Goal: Task Accomplishment & Management: Complete application form

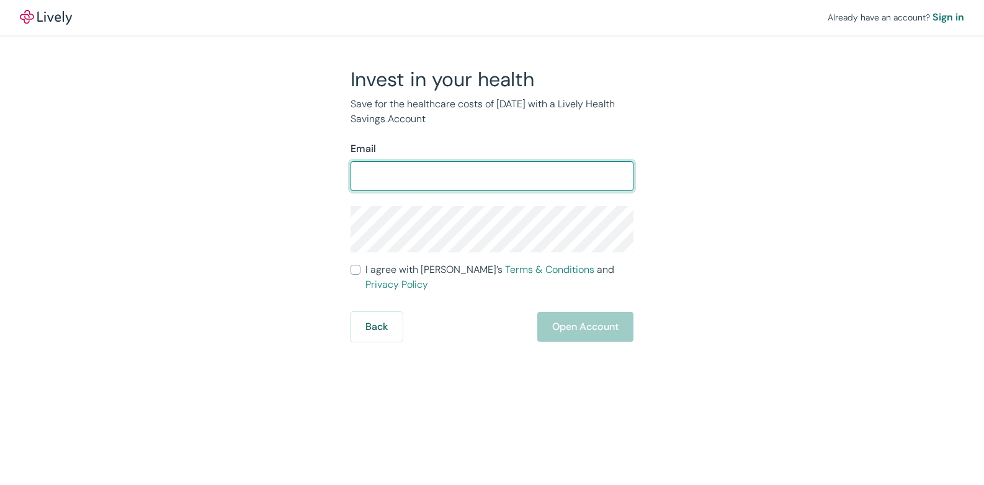
click at [454, 182] on input "Email" at bounding box center [492, 176] width 283 height 25
type input "ampsonline@hotmail.com"
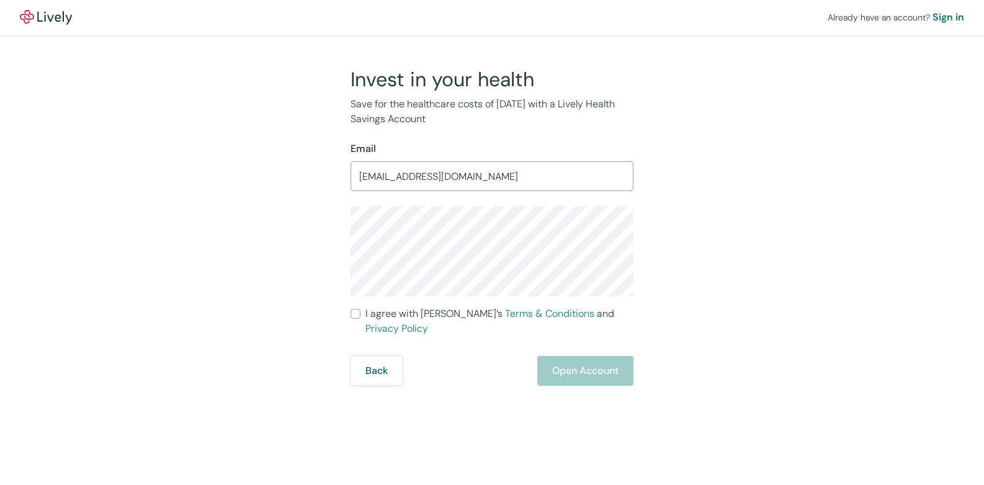
click at [355, 312] on input "I agree with Lively’s Terms & Conditions and Privacy Policy" at bounding box center [356, 314] width 10 height 10
checkbox input "true"
click at [574, 356] on button "Open Account" at bounding box center [585, 371] width 96 height 30
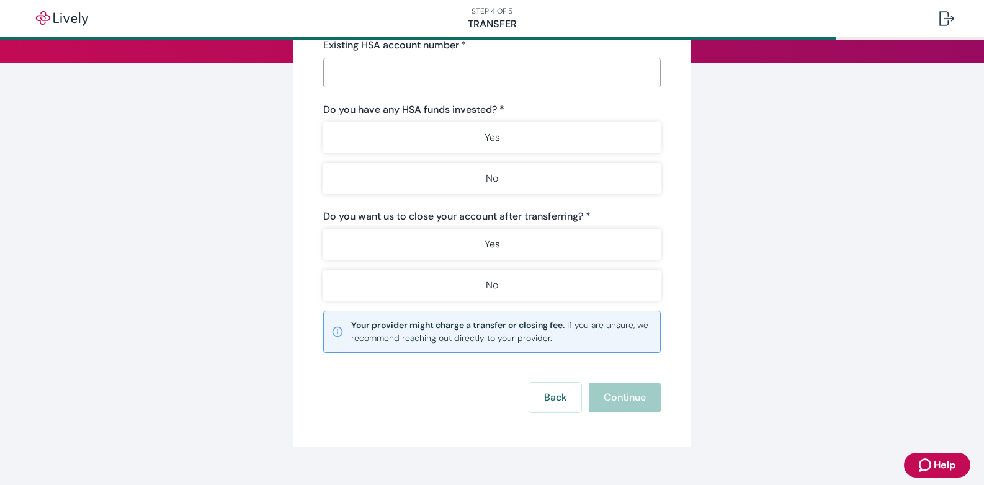
scroll to position [185, 0]
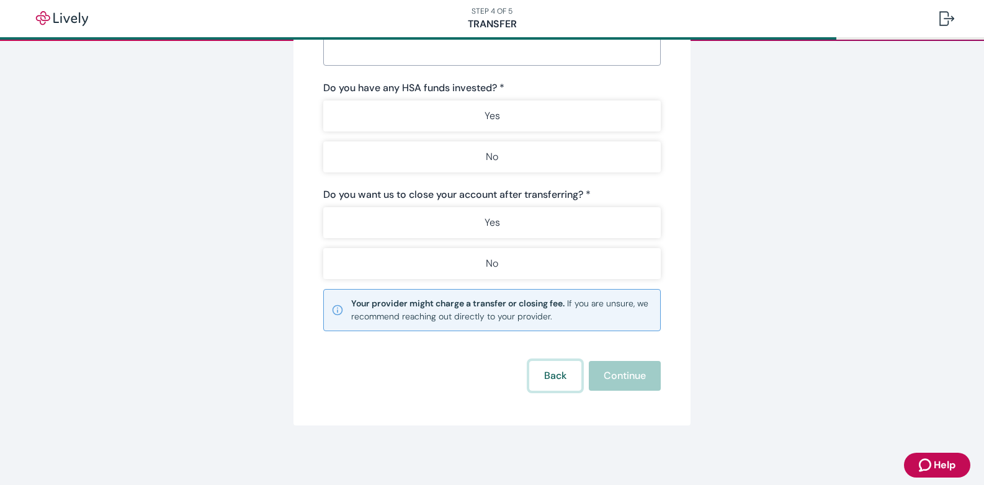
click at [545, 387] on button "Back" at bounding box center [555, 376] width 52 height 30
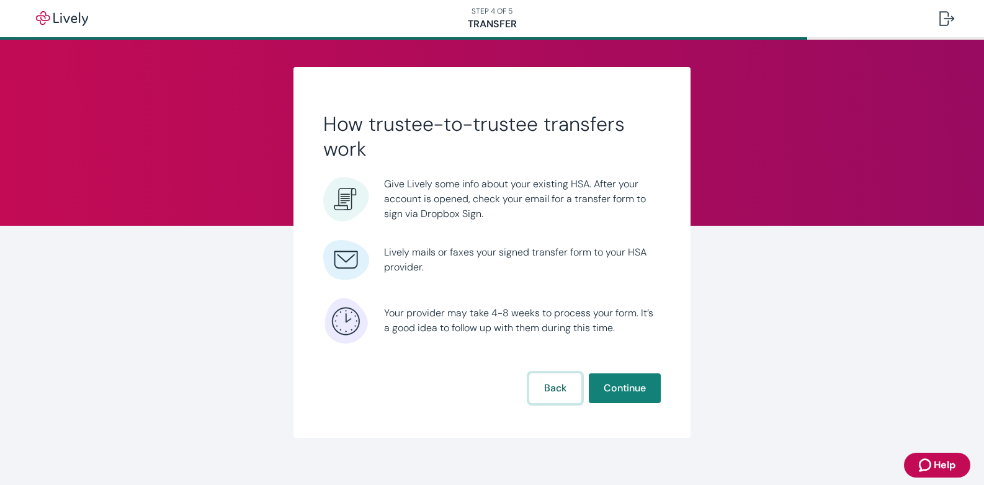
click at [551, 384] on button "Back" at bounding box center [555, 388] width 52 height 30
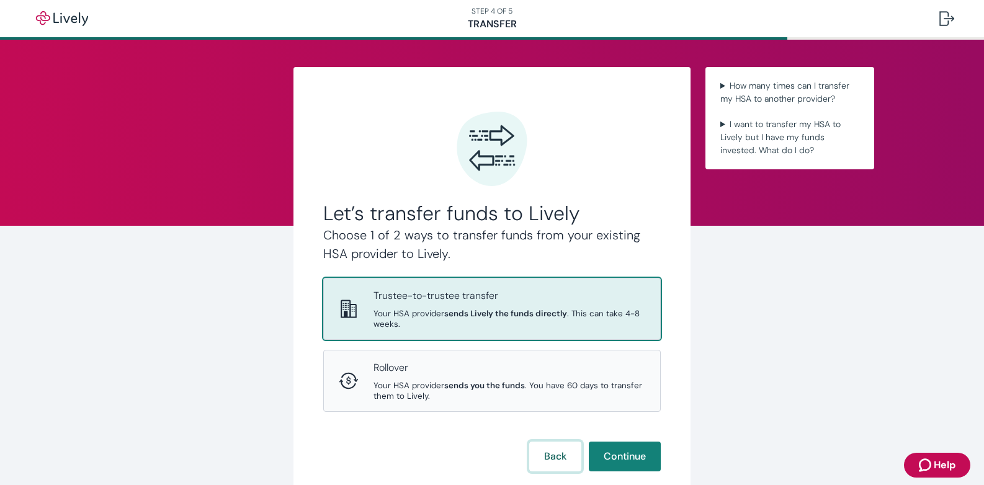
click at [550, 455] on button "Back" at bounding box center [555, 457] width 52 height 30
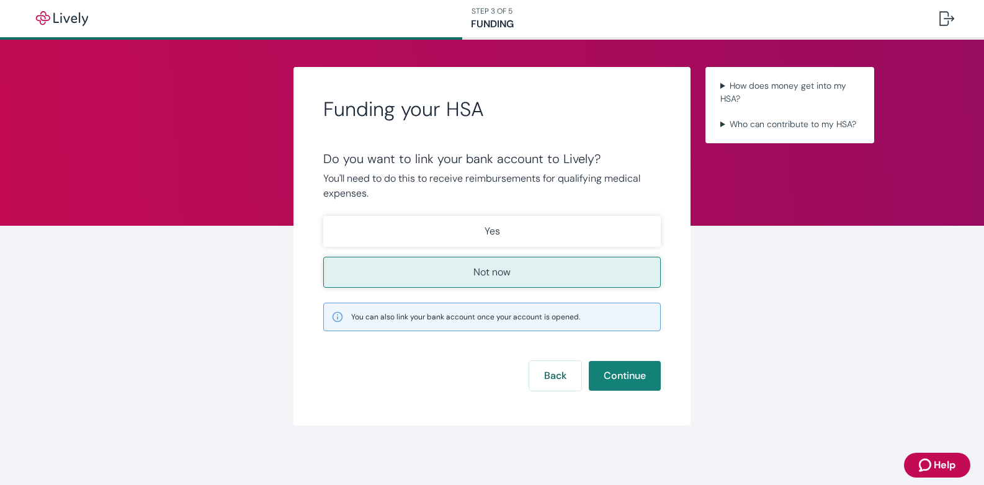
click at [503, 274] on p "Not now" at bounding box center [491, 272] width 37 height 15
click at [612, 372] on button "Continue" at bounding box center [625, 376] width 72 height 30
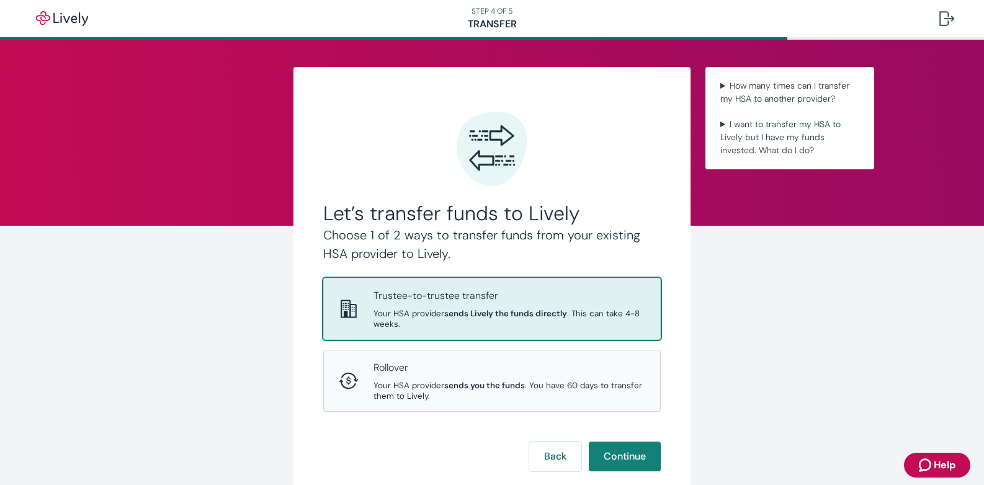
scroll to position [81, 0]
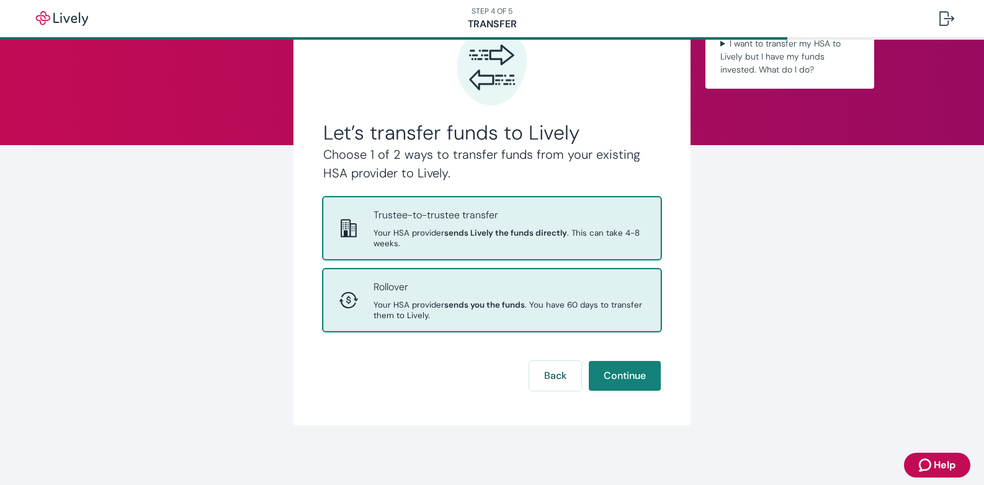
click at [433, 301] on span "Your HSA provider sends you the funds . You have 60 days to transfer them to Li…" at bounding box center [509, 310] width 272 height 21
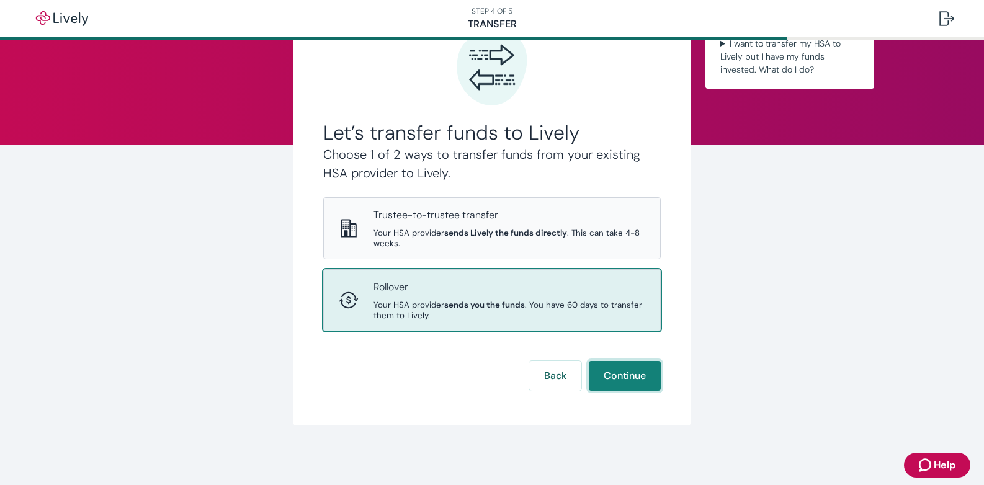
click at [629, 372] on button "Continue" at bounding box center [625, 376] width 72 height 30
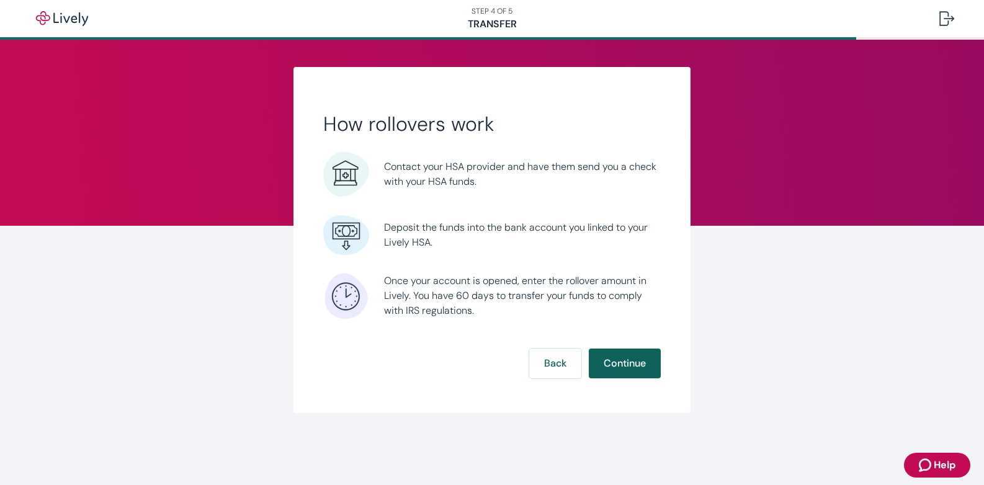
click at [611, 353] on button "Continue" at bounding box center [625, 364] width 72 height 30
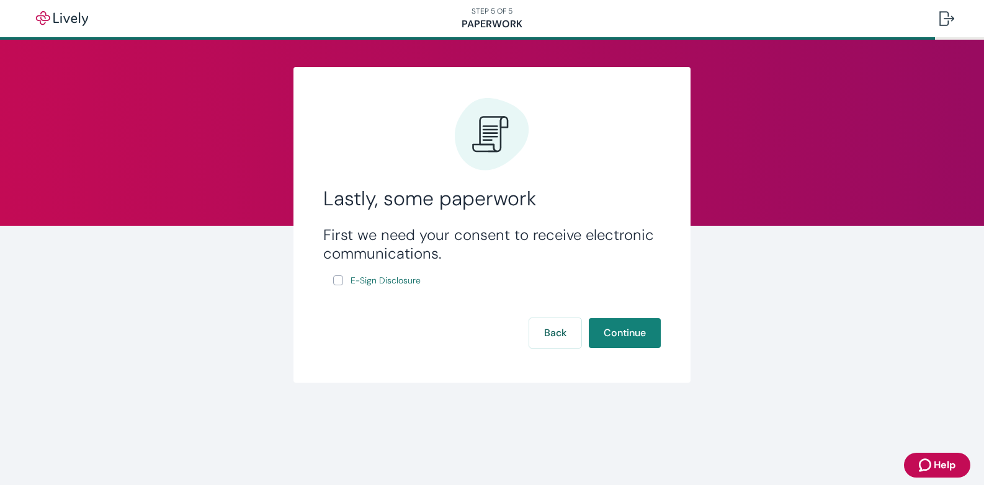
click at [339, 280] on input "E-Sign Disclosure" at bounding box center [338, 280] width 10 height 10
checkbox input "true"
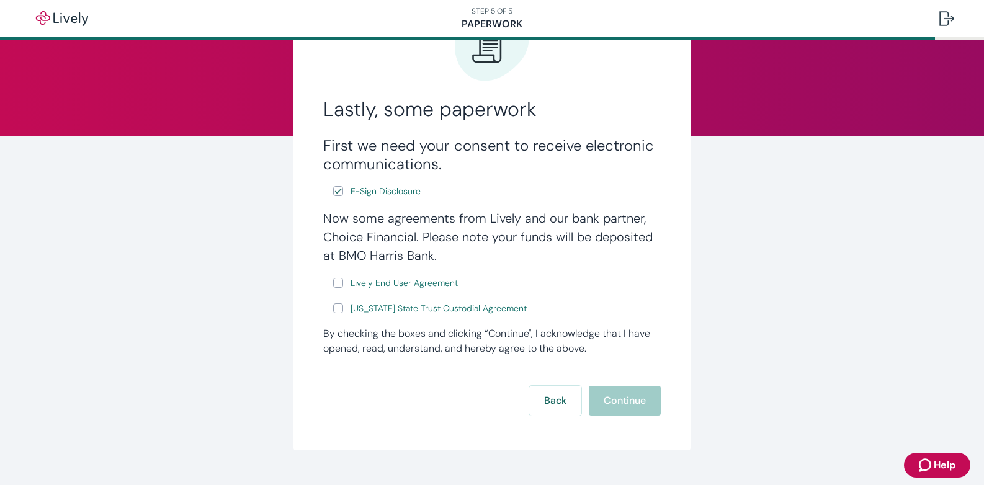
scroll to position [114, 0]
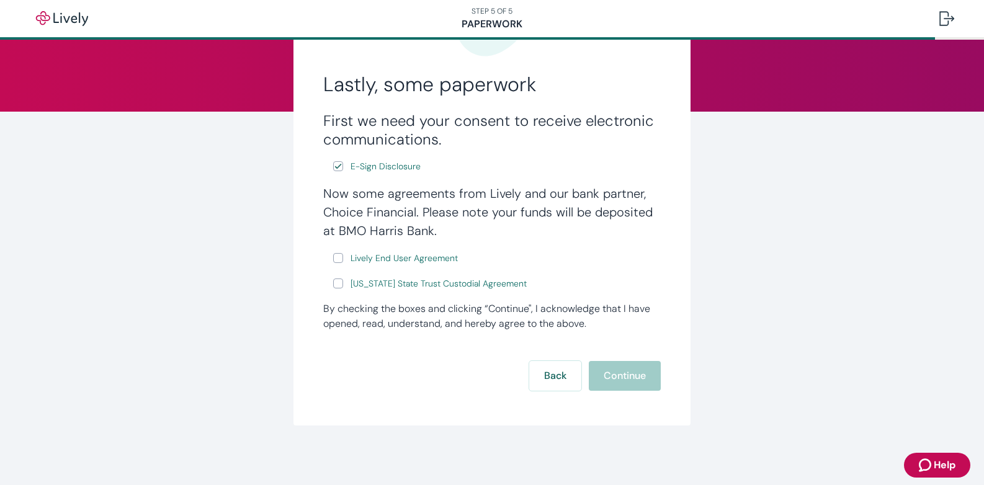
click at [334, 256] on input "Lively End User Agreement" at bounding box center [338, 258] width 10 height 10
checkbox input "true"
click at [334, 282] on input "[US_STATE] State Trust Custodial Agreement" at bounding box center [338, 284] width 10 height 10
checkbox input "true"
click at [631, 370] on button "Continue" at bounding box center [625, 376] width 72 height 30
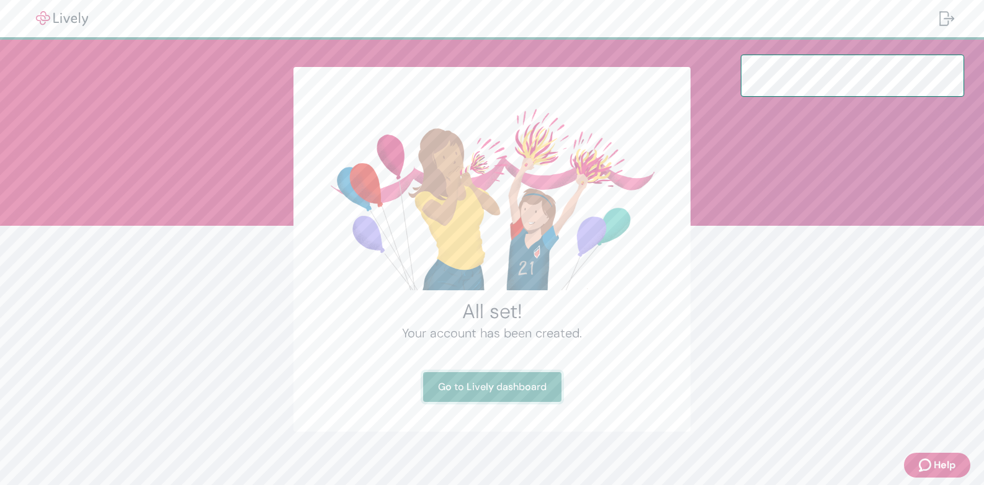
click at [498, 384] on link "Go to Lively dashboard" at bounding box center [492, 387] width 138 height 30
